Goal: Transaction & Acquisition: Purchase product/service

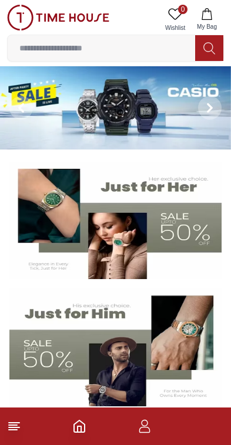
click at [150, 427] on icon "button" at bounding box center [144, 427] width 14 height 14
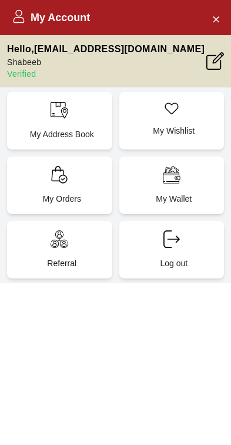
click at [17, 69] on p "Verified" at bounding box center [105, 74] width 197 height 12
click at [218, 59] on icon at bounding box center [215, 61] width 18 height 18
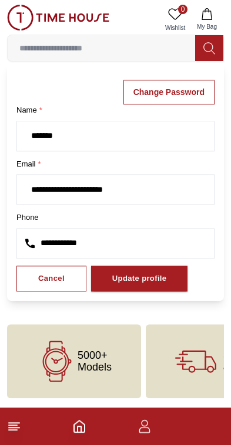
scroll to position [42, 0]
click at [159, 279] on div "Update profile" at bounding box center [139, 278] width 55 height 13
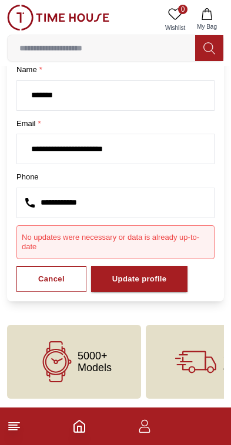
scroll to position [76, 0]
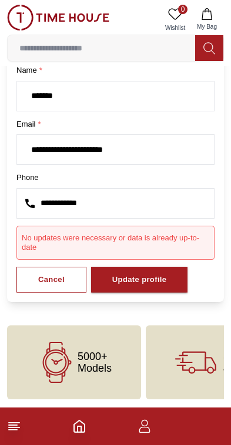
click at [10, 427] on icon at bounding box center [14, 427] width 14 height 14
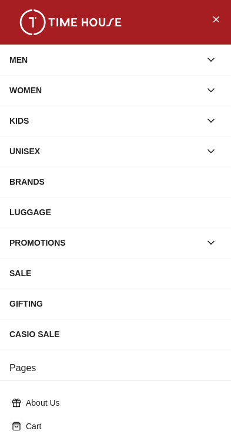
click at [217, 21] on icon "Close Menu" at bounding box center [215, 18] width 5 height 5
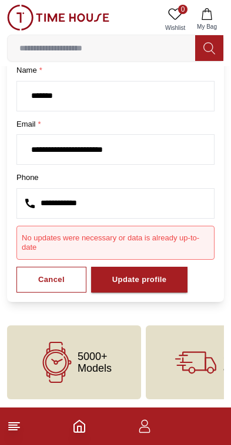
click at [15, 431] on icon at bounding box center [14, 427] width 14 height 14
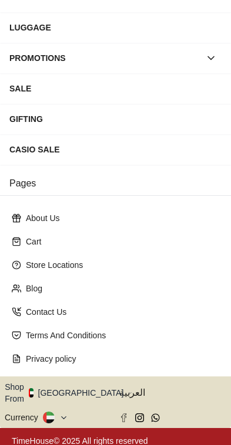
scroll to position [184, 0]
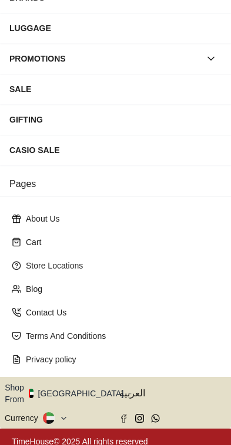
click at [77, 390] on button "Shop From [GEOGRAPHIC_DATA]" at bounding box center [68, 393] width 127 height 23
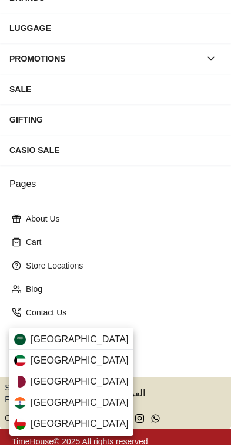
click at [89, 340] on div "[GEOGRAPHIC_DATA]" at bounding box center [71, 339] width 124 height 21
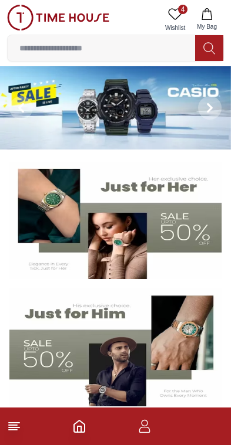
click at [125, 119] on img at bounding box center [115, 107] width 231 height 83
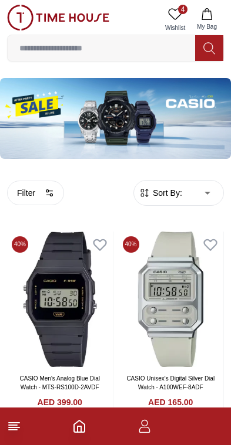
click at [13, 423] on line at bounding box center [14, 423] width 11 height 0
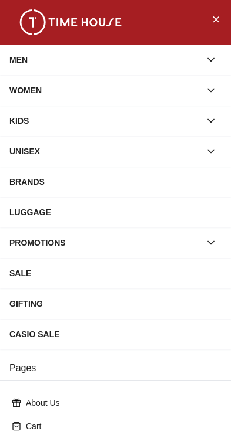
click at [121, 54] on div "MEN" at bounding box center [104, 59] width 191 height 21
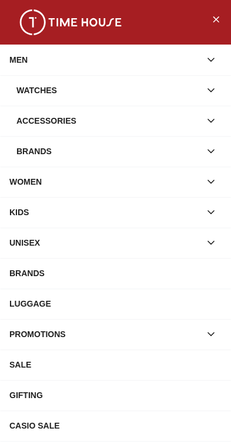
click at [96, 94] on div "Watches" at bounding box center [108, 90] width 184 height 21
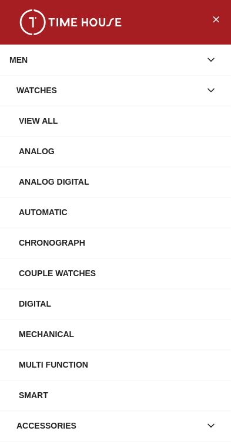
click at [85, 120] on div "View All" at bounding box center [120, 120] width 202 height 21
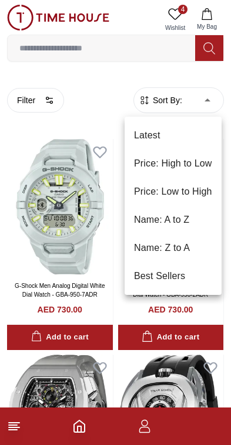
click at [202, 188] on li "Price: Low to High" at bounding box center [172, 192] width 97 height 28
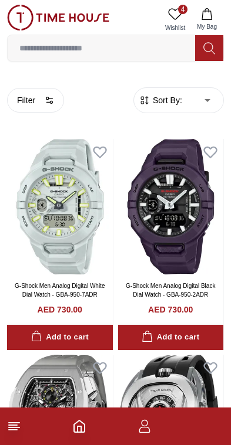
type input "*"
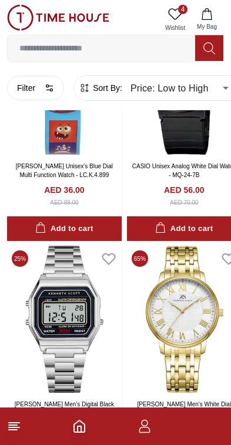
scroll to position [134, 0]
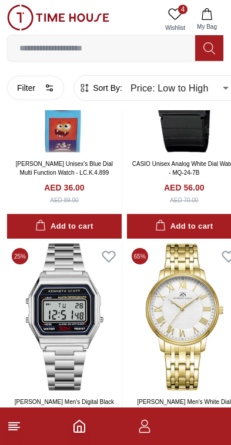
click at [9, 437] on footer at bounding box center [115, 427] width 231 height 38
click at [9, 427] on icon at bounding box center [14, 427] width 14 height 14
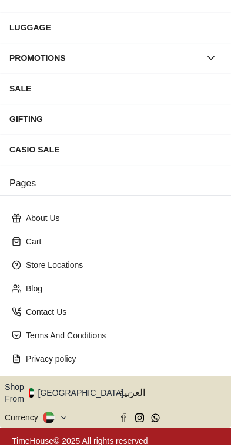
scroll to position [184, 0]
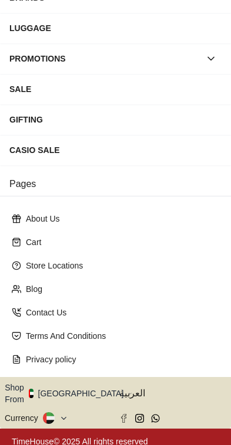
click at [84, 392] on button "Shop From [GEOGRAPHIC_DATA]" at bounding box center [68, 393] width 127 height 23
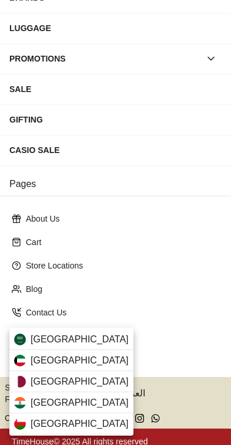
click at [96, 342] on div "[GEOGRAPHIC_DATA]" at bounding box center [71, 339] width 124 height 21
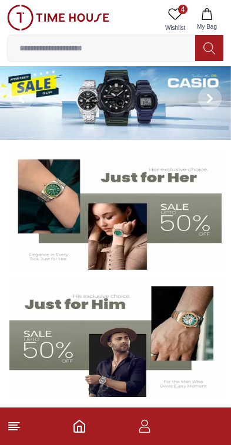
scroll to position [8, 0]
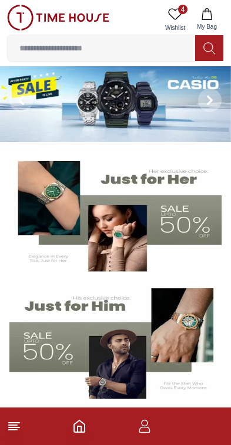
click at [100, 336] on img at bounding box center [115, 340] width 212 height 118
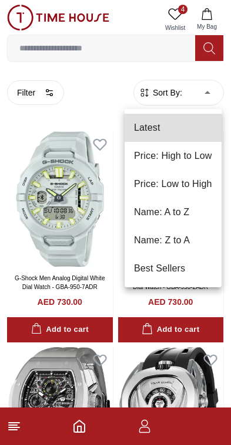
click at [207, 156] on li "Price: High to Low" at bounding box center [172, 156] width 97 height 28
type input "*"
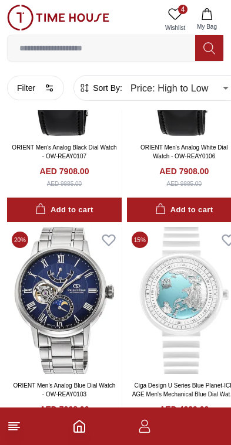
scroll to position [151, 0]
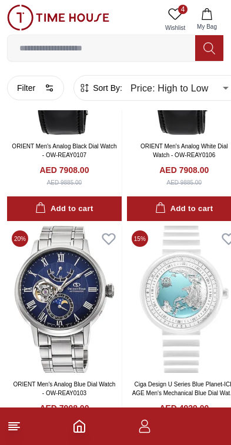
click at [11, 433] on icon at bounding box center [14, 427] width 14 height 14
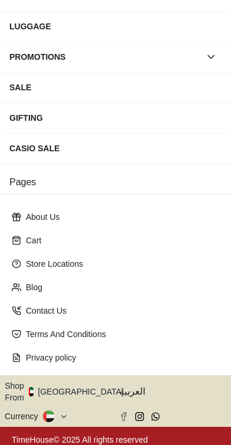
scroll to position [184, 0]
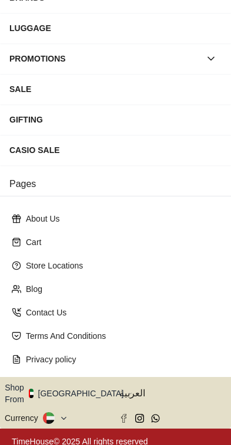
click at [78, 389] on button "Shop From [GEOGRAPHIC_DATA]" at bounding box center [68, 393] width 127 height 23
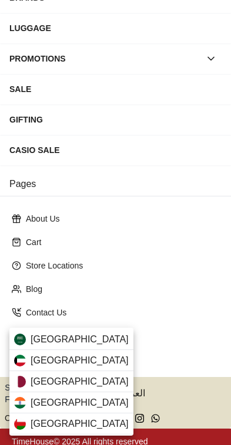
click at [97, 340] on div "[GEOGRAPHIC_DATA]" at bounding box center [71, 339] width 124 height 21
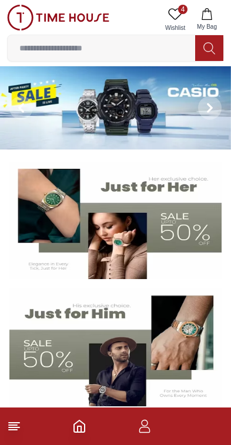
click at [8, 432] on icon at bounding box center [14, 427] width 14 height 14
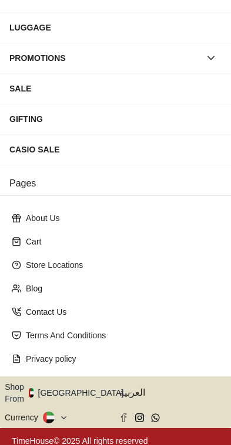
scroll to position [184, 0]
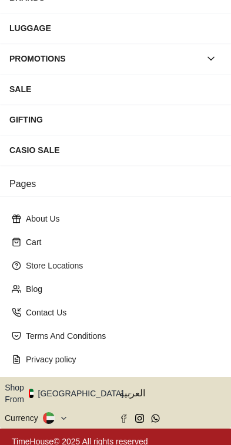
click at [71, 391] on button "Shop From [GEOGRAPHIC_DATA]" at bounding box center [68, 393] width 127 height 23
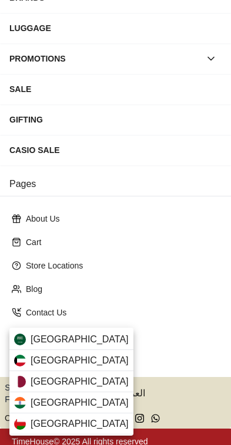
click at [32, 341] on span "[GEOGRAPHIC_DATA]" at bounding box center [80, 340] width 98 height 14
